Goal: Information Seeking & Learning: Learn about a topic

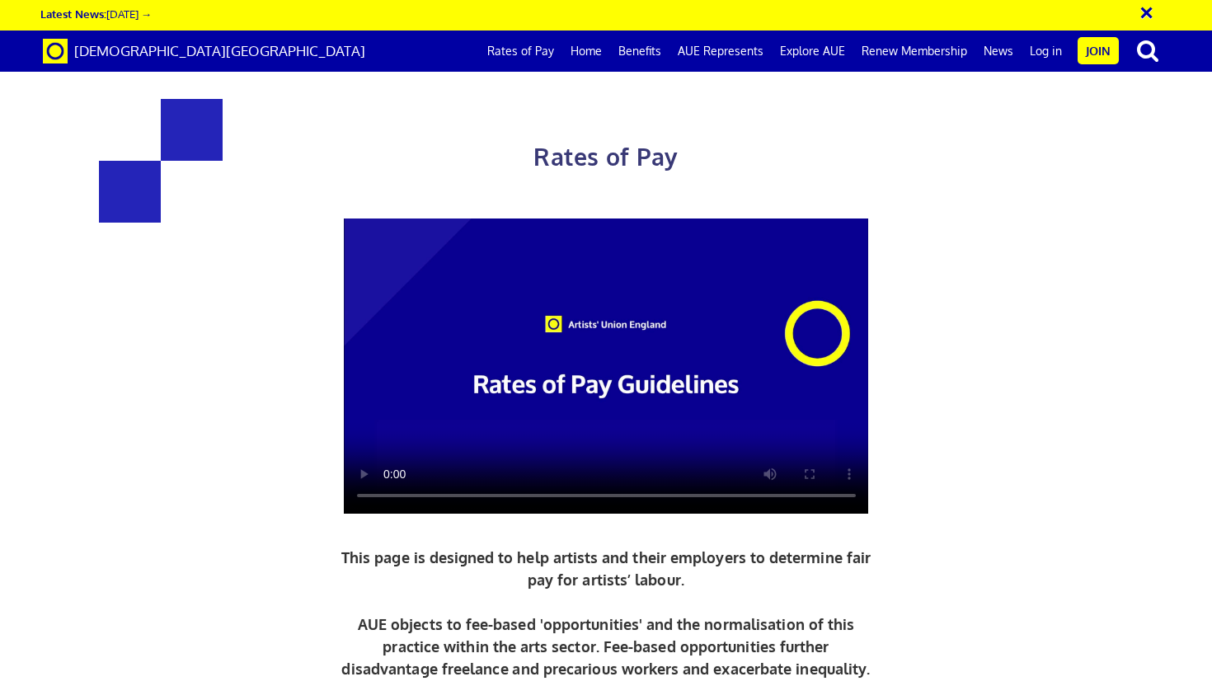
scroll to position [1663, 0]
click at [535, 50] on link "Rates of Pay" at bounding box center [520, 50] width 83 height 41
click at [618, 355] on video at bounding box center [606, 365] width 525 height 295
